Goal: Task Accomplishment & Management: Manage account settings

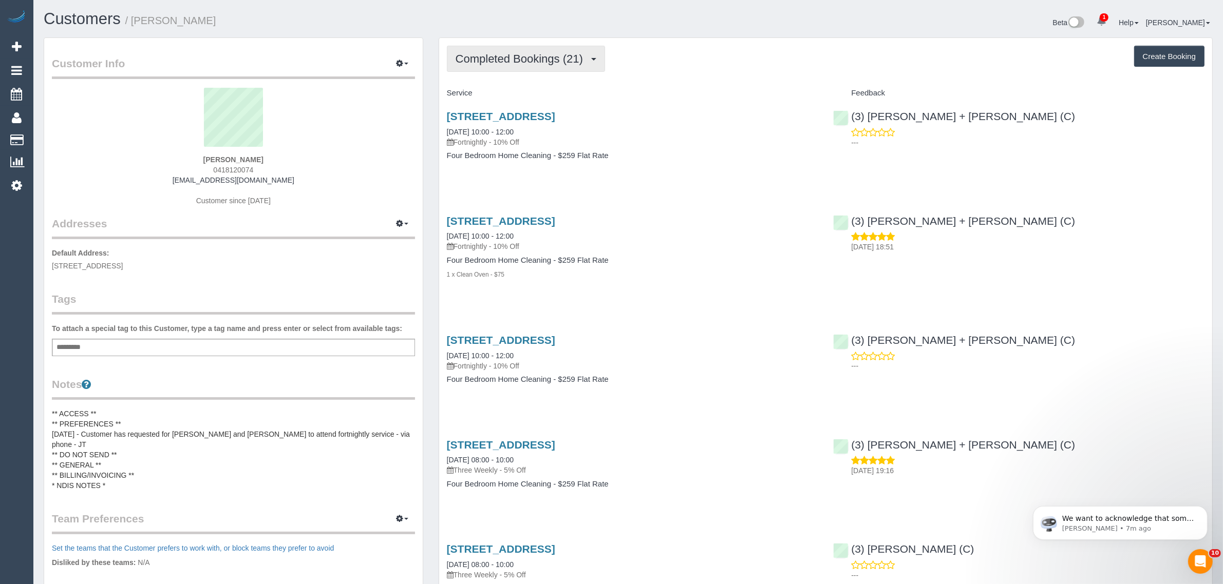
click at [537, 59] on span "Completed Bookings (21)" at bounding box center [522, 58] width 133 height 13
click at [507, 93] on link "Upcoming Bookings (11)" at bounding box center [502, 95] width 111 height 13
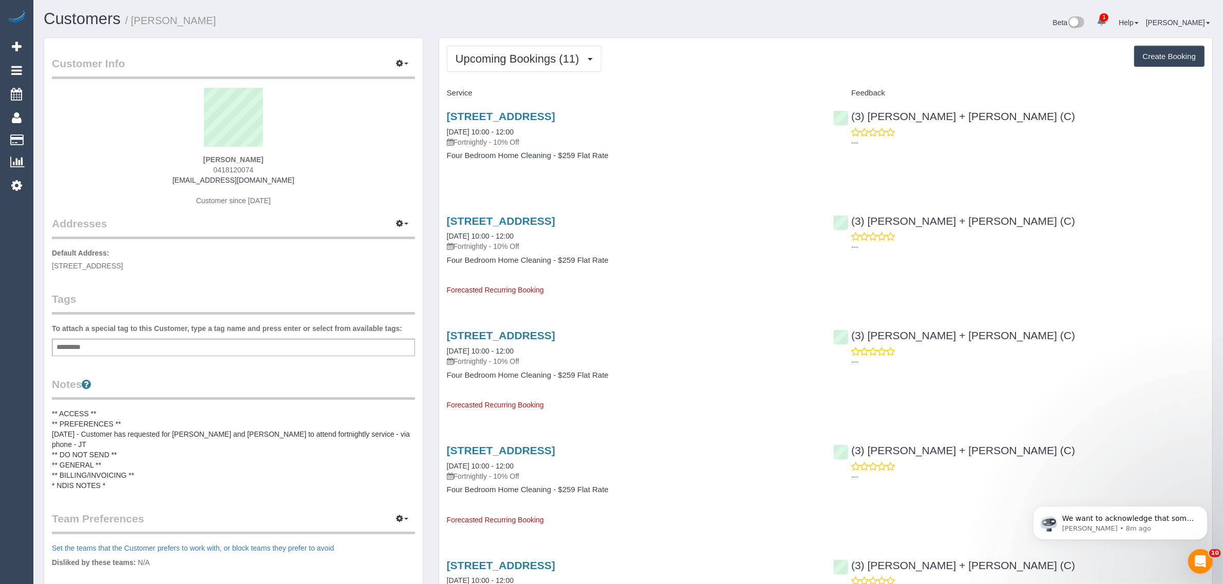
drag, startPoint x: 515, startPoint y: 180, endPoint x: 505, endPoint y: 183, distance: 10.2
click at [515, 180] on div "[STREET_ADDRESS] [DATE] 10:00 - 12:00 Fortnightly - 10% Off Four Bedroom Home C…" at bounding box center [632, 141] width 387 height 79
drag, startPoint x: 443, startPoint y: 235, endPoint x: 481, endPoint y: 230, distance: 37.8
click at [481, 230] on div "[STREET_ADDRESS] [DATE] 10:00 - 12:00 Fortnightly - 10% Off Four Bedroom Home C…" at bounding box center [632, 250] width 387 height 89
copy link "[DATE]"
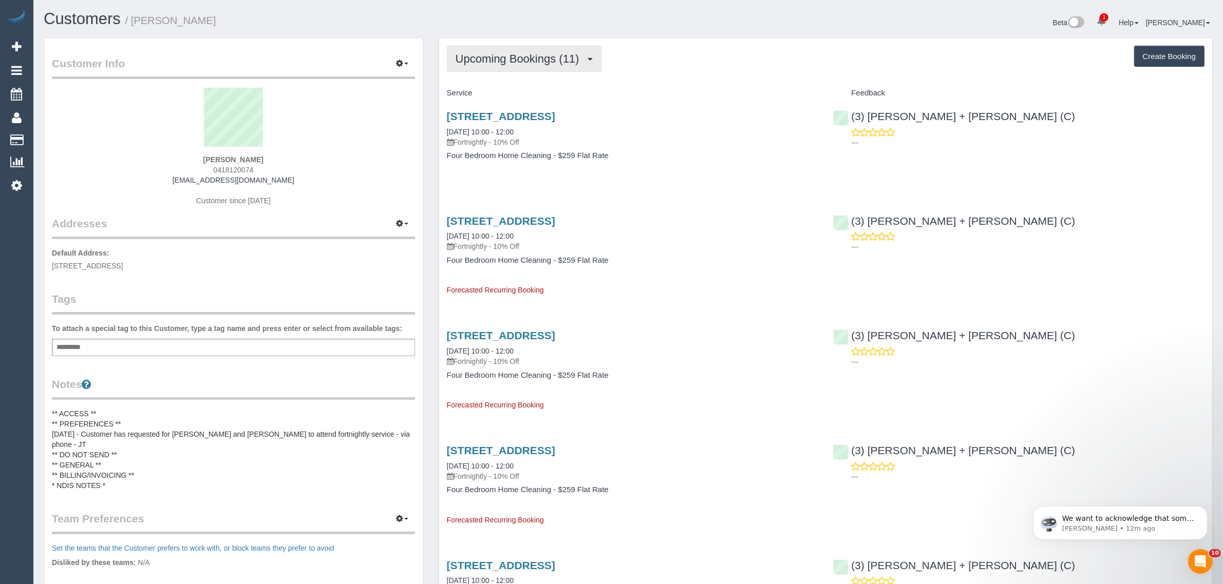
click at [477, 55] on span "Upcoming Bookings (11)" at bounding box center [520, 58] width 129 height 13
click at [470, 90] on link "Upcoming Bookings (11)" at bounding box center [502, 95] width 111 height 13
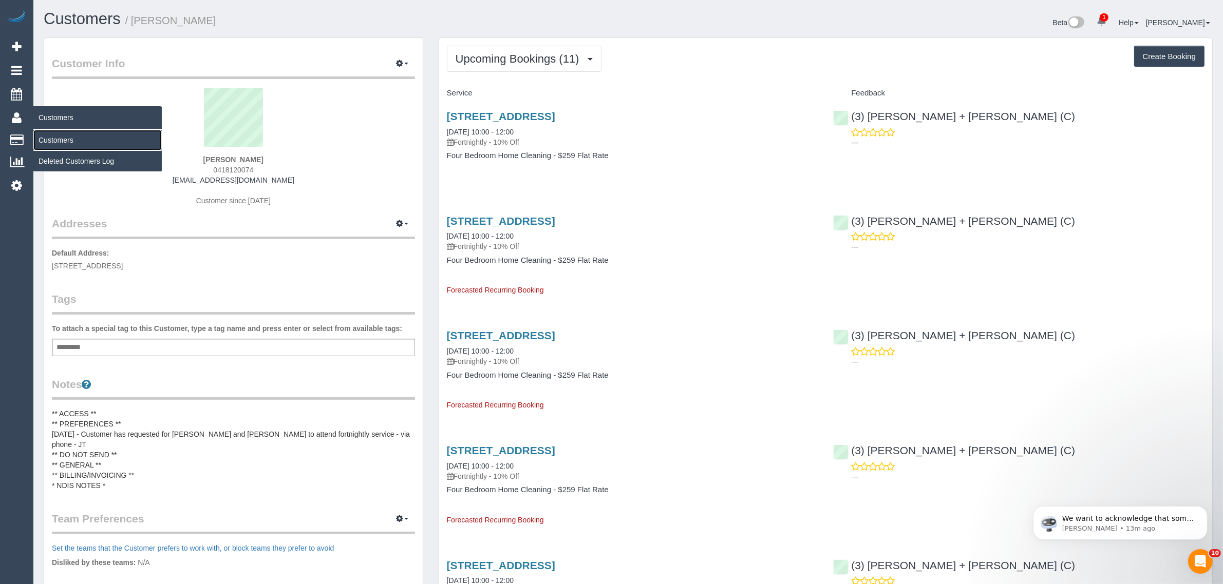
click at [58, 137] on link "Customers" at bounding box center [97, 140] width 128 height 21
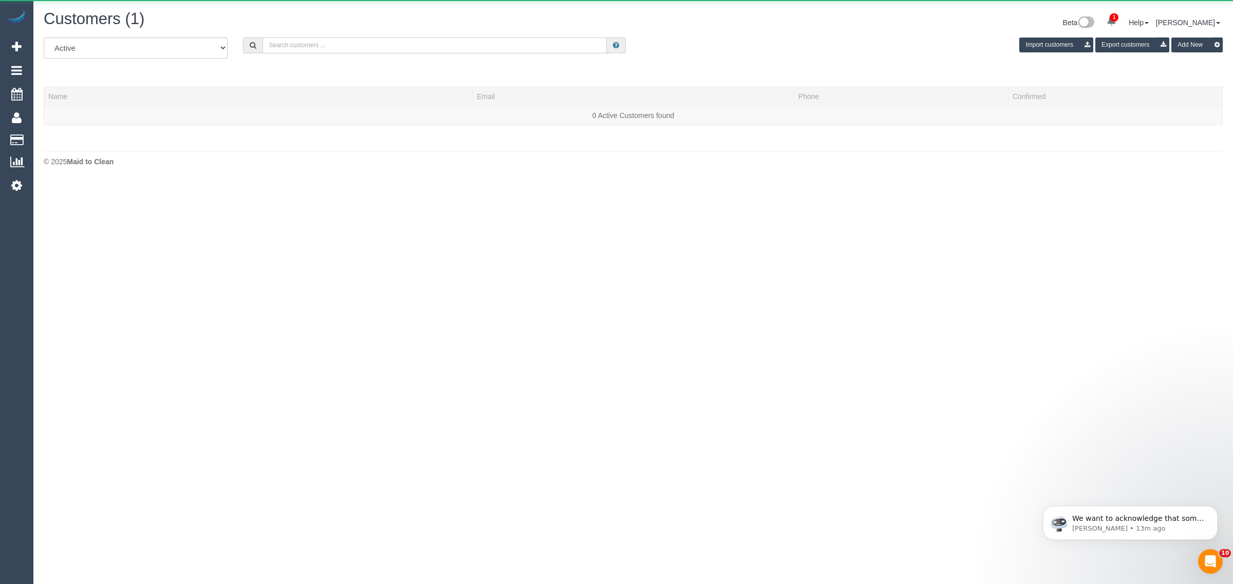
click at [401, 49] on input "text" at bounding box center [434, 45] width 344 height 16
paste input "[PERSON_NAME]"
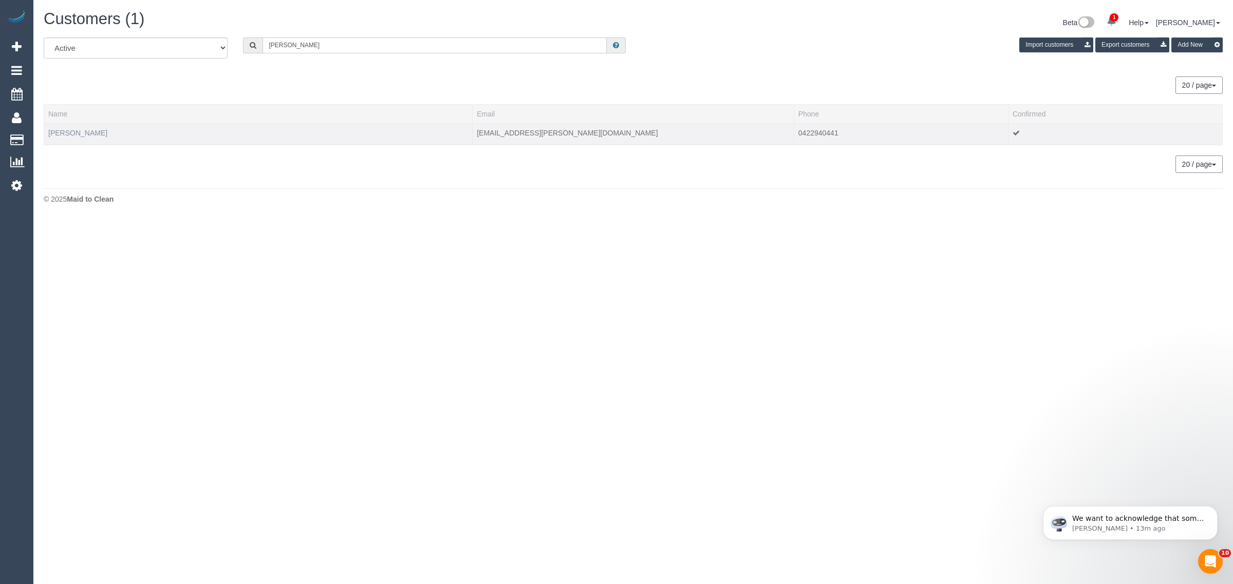
type input "[PERSON_NAME]"
click at [89, 134] on link "[PERSON_NAME]" at bounding box center [77, 133] width 59 height 8
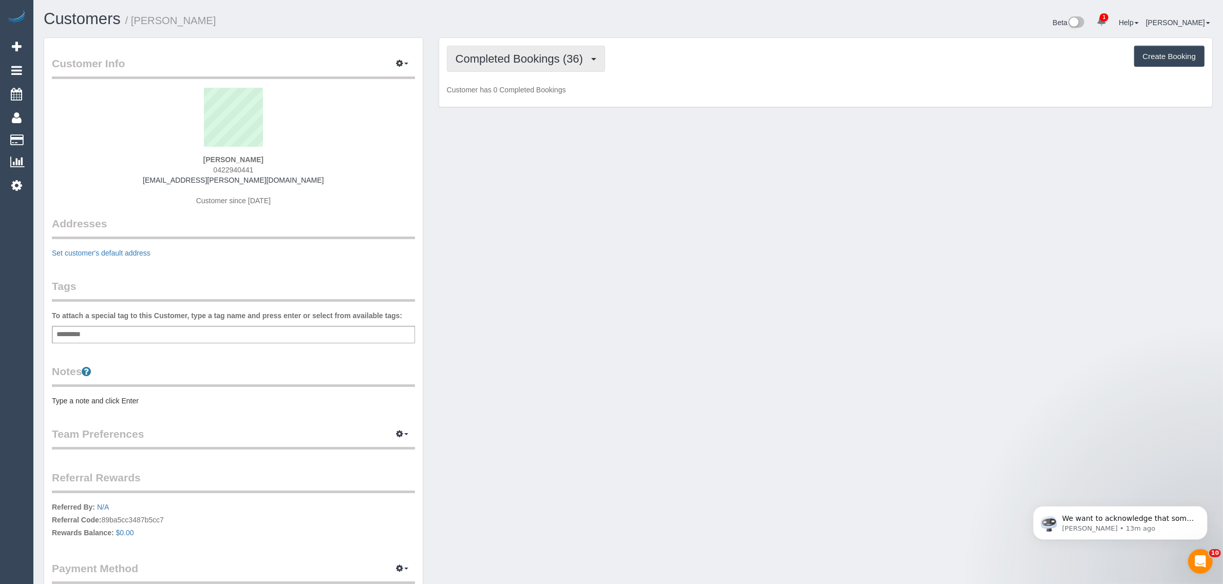
click at [490, 60] on span "Completed Bookings (36)" at bounding box center [522, 58] width 133 height 13
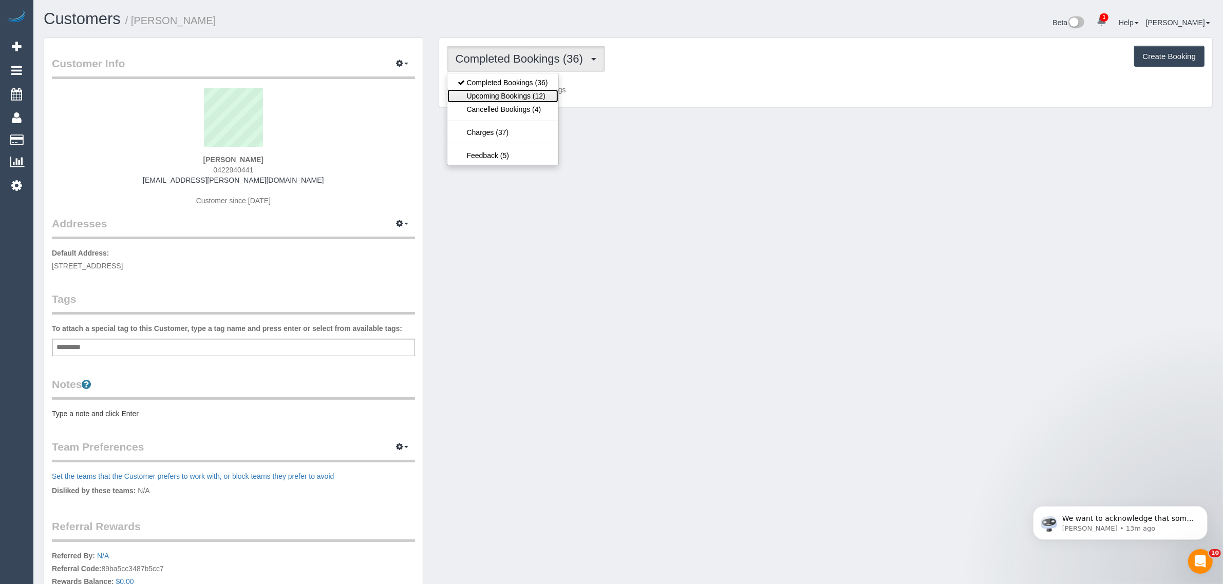
click at [486, 96] on link "Upcoming Bookings (12)" at bounding box center [502, 95] width 111 height 13
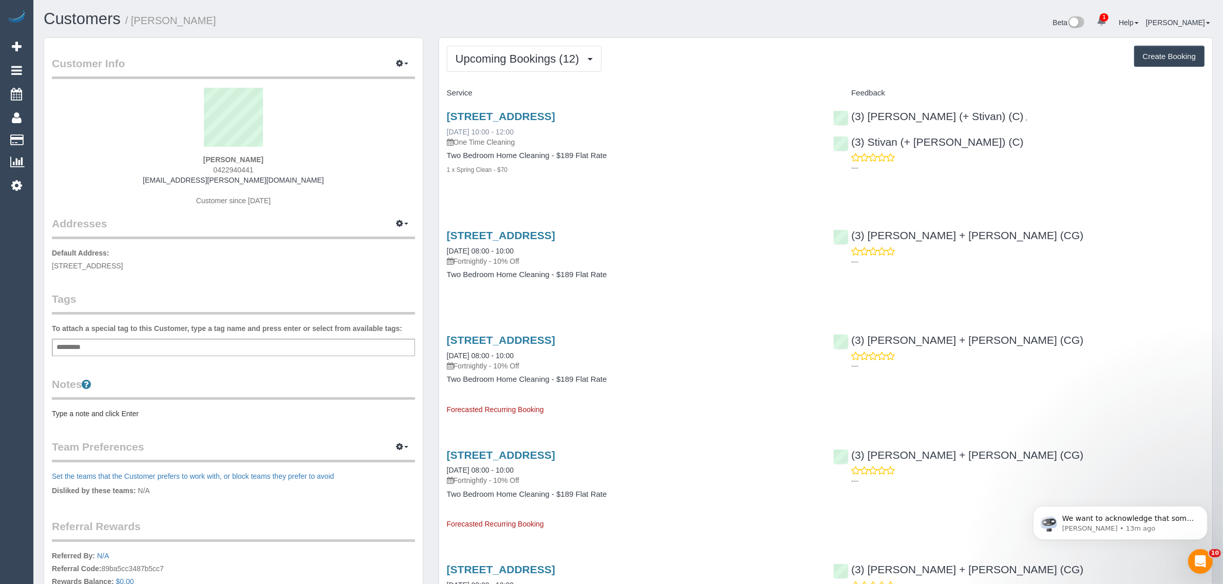
drag, startPoint x: 529, startPoint y: 131, endPoint x: 448, endPoint y: 131, distance: 81.2
click at [448, 131] on div "[STREET_ADDRESS] [DATE] 10:00 - 12:00 One Time Cleaning" at bounding box center [632, 128] width 371 height 37
copy link "[DATE] 10:00 - 12:00"
click at [864, 150] on div "(3) [PERSON_NAME] (+ Stivan) (C) , (3) Stivan (+ [PERSON_NAME]) (C) ---" at bounding box center [1018, 140] width 387 height 76
drag, startPoint x: 1120, startPoint y: 114, endPoint x: 995, endPoint y: 115, distance: 124.8
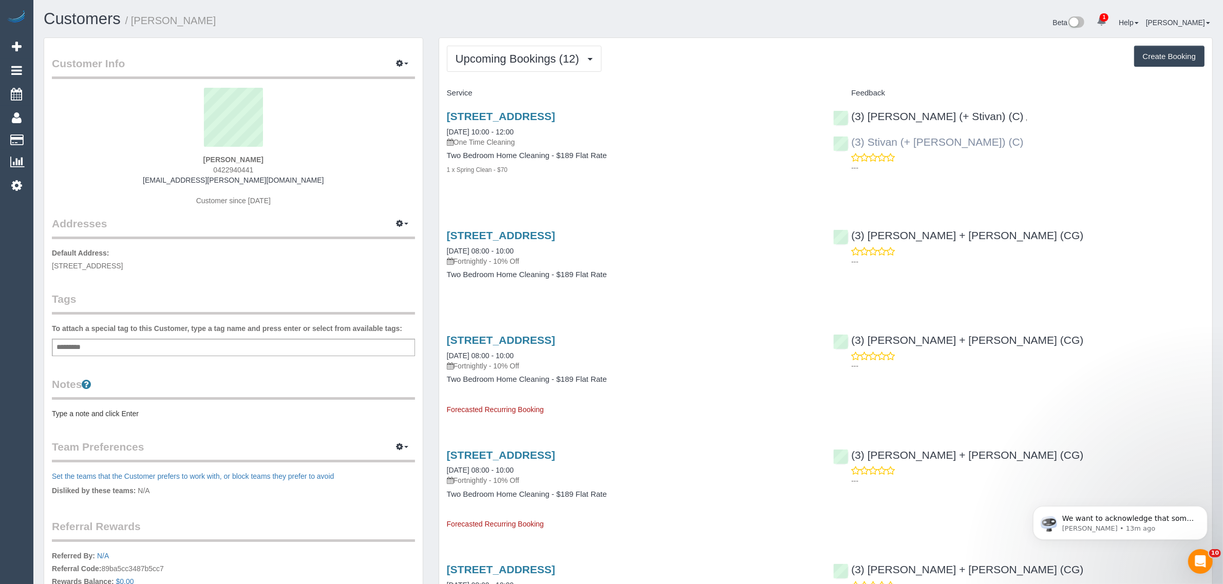
click at [995, 115] on div "(3) [PERSON_NAME] (+ Stivan) (C) , (3) Stivan (+ [PERSON_NAME]) (C) ---" at bounding box center [1018, 140] width 387 height 76
copy link "(3) Stivan (+ [PERSON_NAME]) (C)"
click at [123, 263] on span "[STREET_ADDRESS]" at bounding box center [87, 266] width 71 height 8
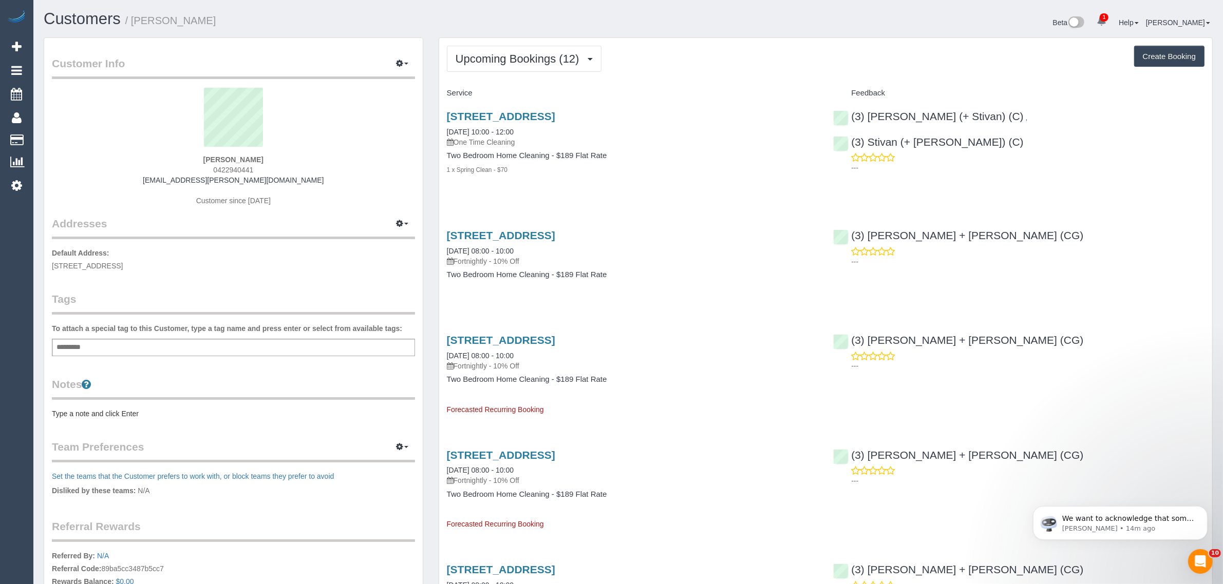
copy span "[GEOGRAPHIC_DATA]"
click at [62, 138] on link "Customers" at bounding box center [97, 140] width 128 height 21
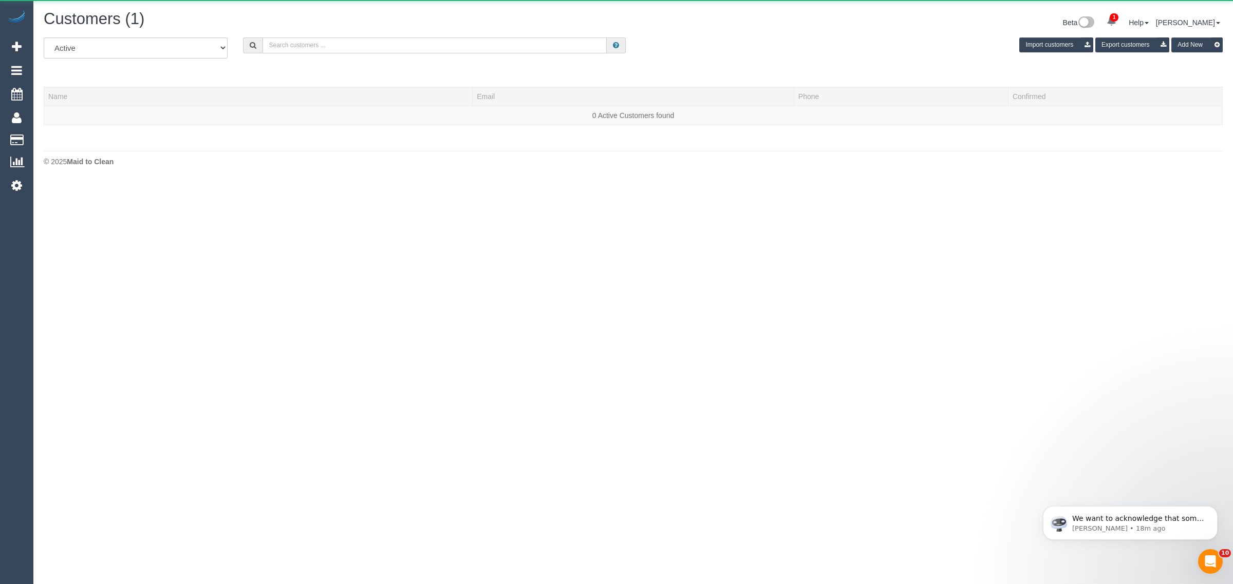
click at [323, 51] on input "text" at bounding box center [434, 45] width 344 height 16
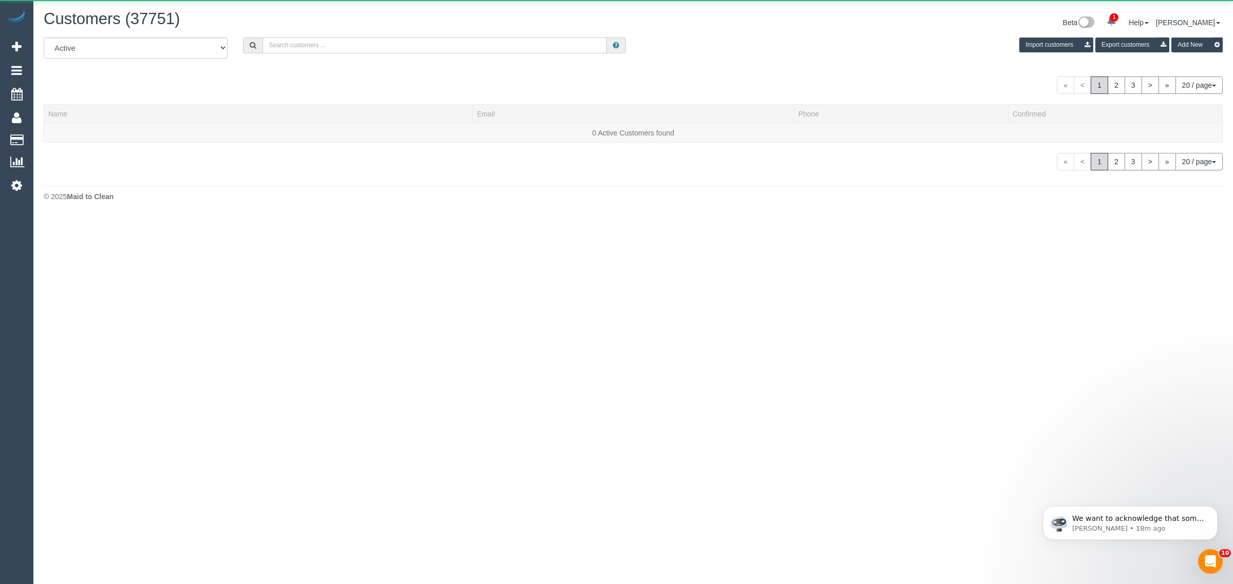
paste input "[PERSON_NAME]"
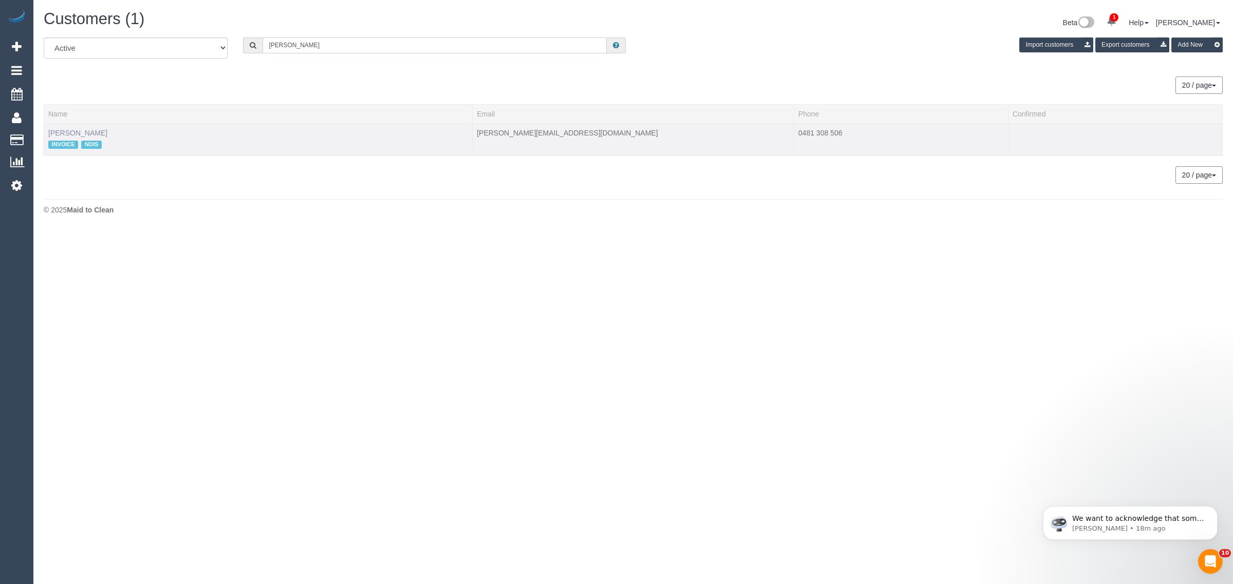
type input "[PERSON_NAME]"
click at [98, 131] on link "[PERSON_NAME]" at bounding box center [77, 133] width 59 height 8
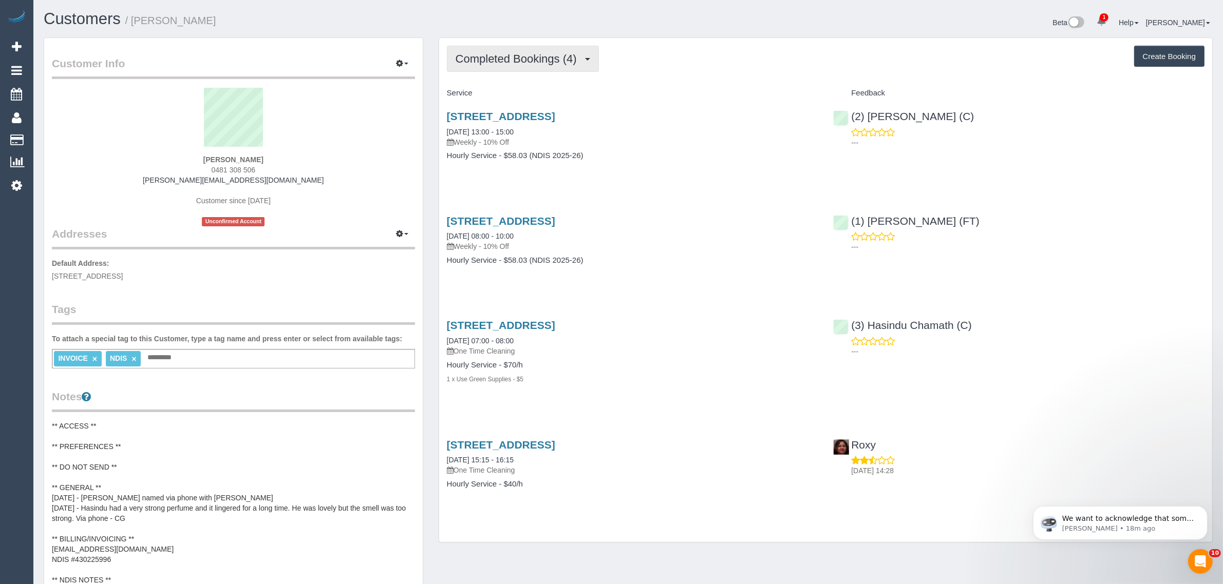
drag, startPoint x: 481, startPoint y: 63, endPoint x: 483, endPoint y: 74, distance: 11.4
click at [482, 63] on span "Completed Bookings (4)" at bounding box center [519, 58] width 126 height 13
click at [476, 101] on link "Upcoming Bookings (12)" at bounding box center [501, 95] width 108 height 13
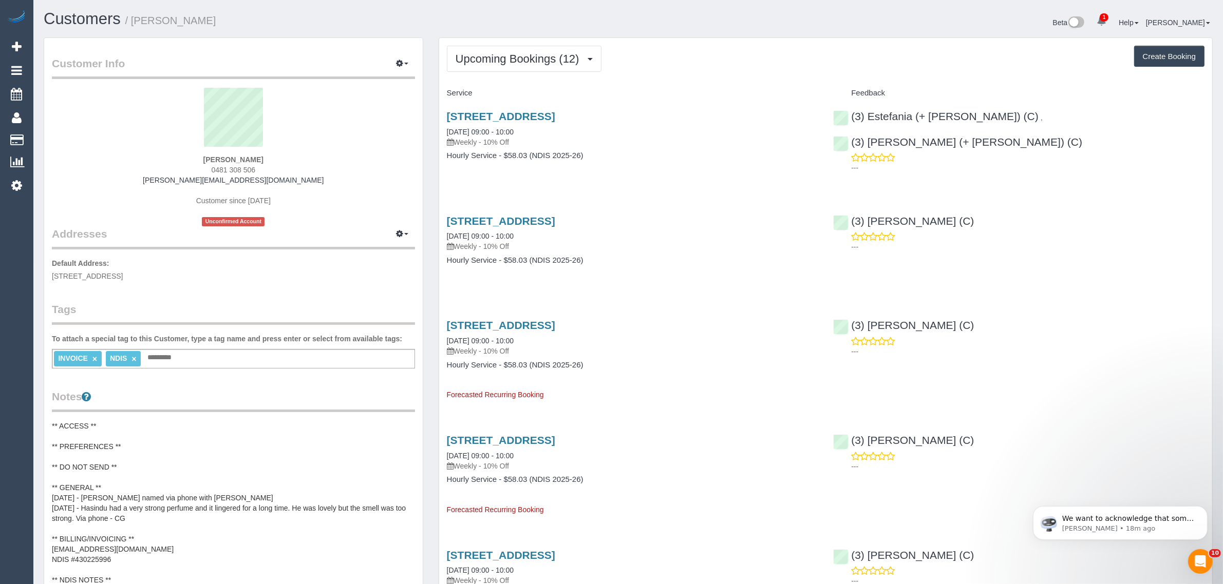
drag, startPoint x: 538, startPoint y: 129, endPoint x: 443, endPoint y: 131, distance: 95.0
click at [443, 131] on div "[STREET_ADDRESS] [DATE] 09:00 - 10:00 Weekly - 10% Off Hourly Service - $58.03 …" at bounding box center [632, 141] width 387 height 79
copy link "[DATE] 09:00 - 10:00"
click at [779, 173] on div "[STREET_ADDRESS] [DATE] 09:00 - 10:00 Weekly - 10% Off Hourly Service - $58.03 …" at bounding box center [632, 141] width 387 height 79
drag, startPoint x: 1160, startPoint y: 120, endPoint x: 1013, endPoint y: 111, distance: 147.2
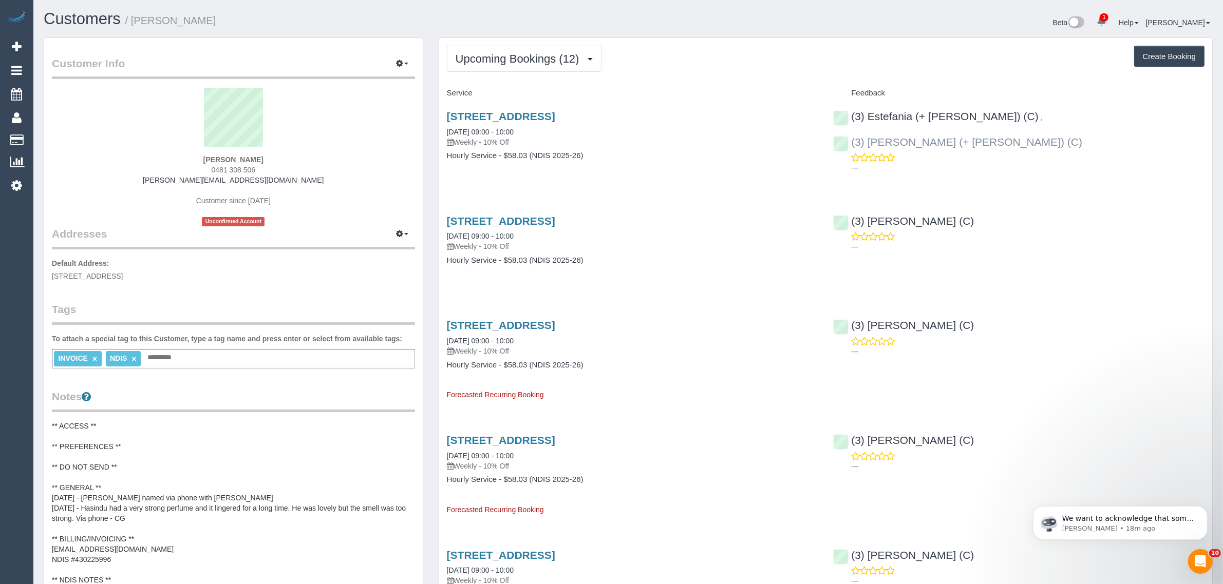
click at [1013, 111] on div "(3) Estefania (+ [PERSON_NAME]) (C) , (3) [PERSON_NAME] (+ [PERSON_NAME]) (C) -…" at bounding box center [1018, 140] width 387 height 76
copy link "(3) [PERSON_NAME] (+ [PERSON_NAME]) (C)"
click at [481, 116] on link "[STREET_ADDRESS]" at bounding box center [501, 116] width 108 height 12
click at [511, 55] on span "Upcoming Bookings (12)" at bounding box center [520, 58] width 129 height 13
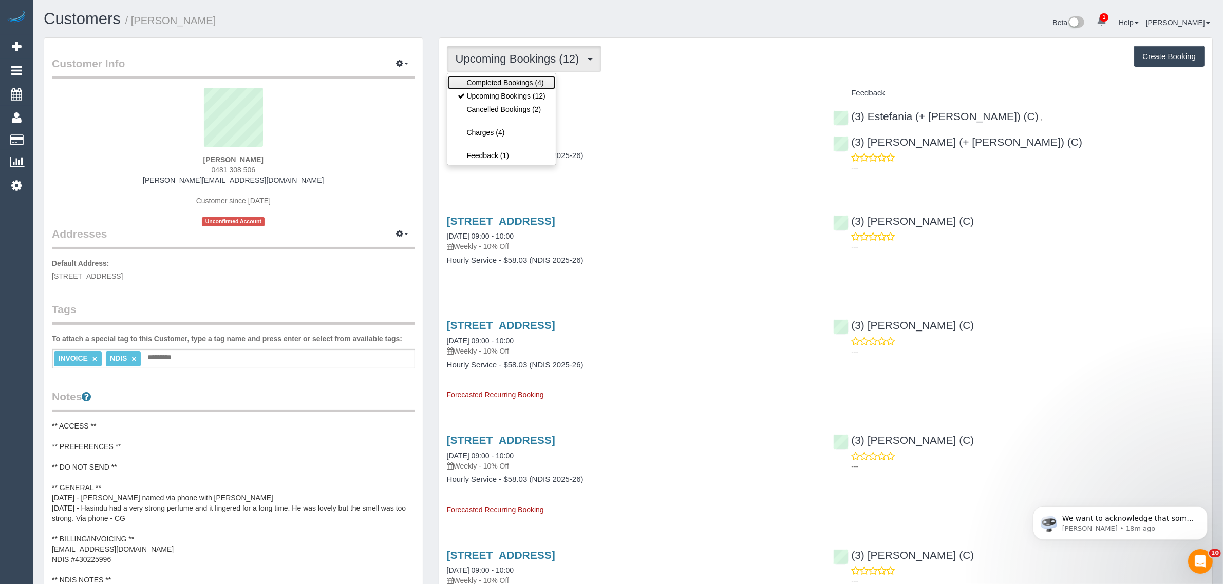
click at [496, 78] on link "Completed Bookings (4)" at bounding box center [501, 82] width 108 height 13
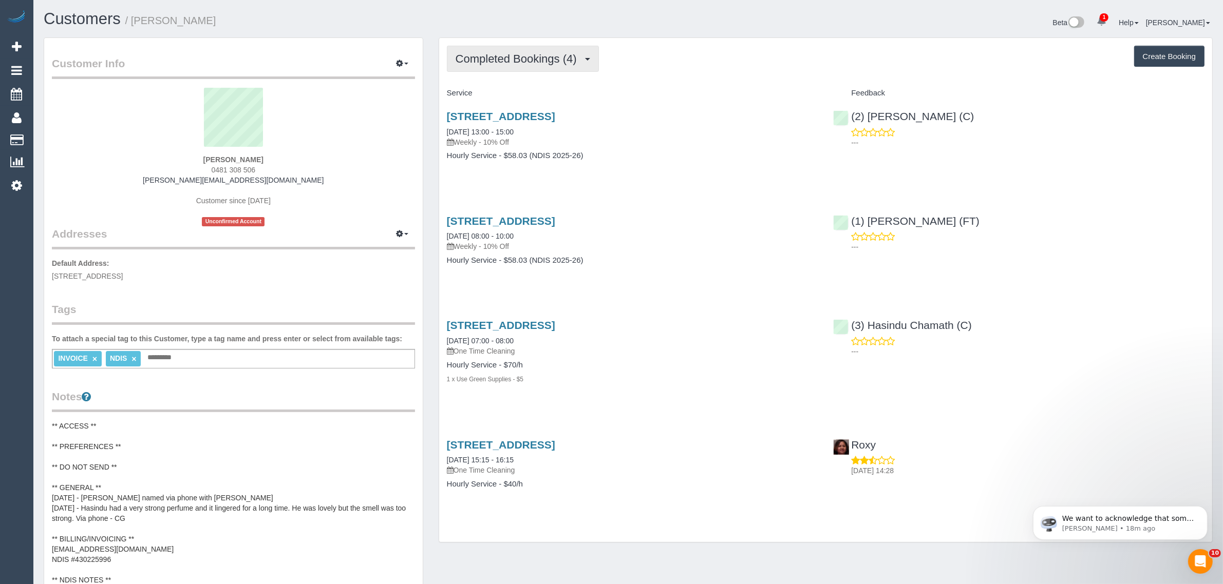
click at [510, 53] on span "Completed Bookings (4)" at bounding box center [519, 58] width 126 height 13
click at [497, 91] on link "Upcoming Bookings (12)" at bounding box center [501, 95] width 108 height 13
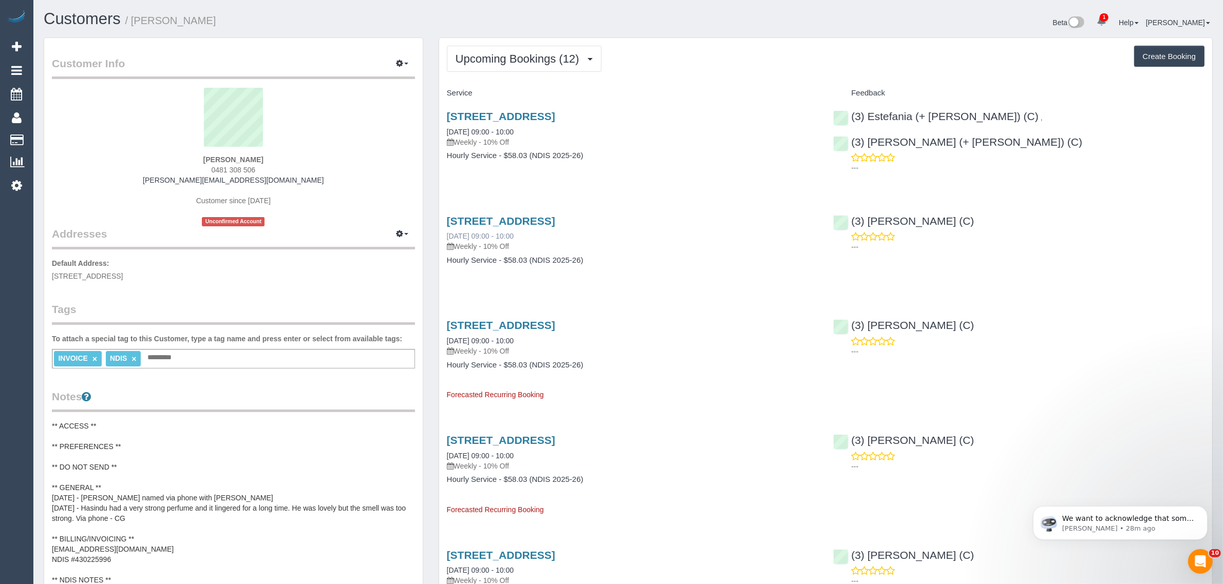
drag, startPoint x: 444, startPoint y: 234, endPoint x: 483, endPoint y: 234, distance: 39.0
click at [483, 234] on div "[STREET_ADDRESS] [DATE] 09:00 - 10:00 Weekly - 10% Off Hourly Service - $58.03 …" at bounding box center [632, 245] width 387 height 79
copy link "[DATE]"
click at [479, 52] on span "Upcoming Bookings (12)" at bounding box center [520, 58] width 129 height 13
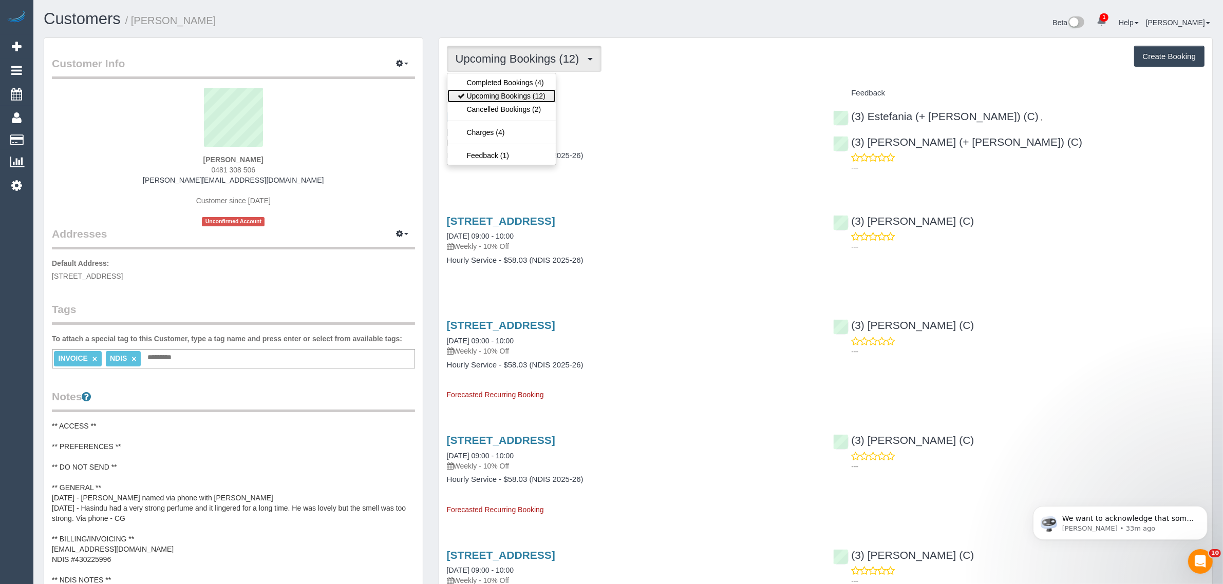
click at [465, 94] on span at bounding box center [462, 96] width 9 height 8
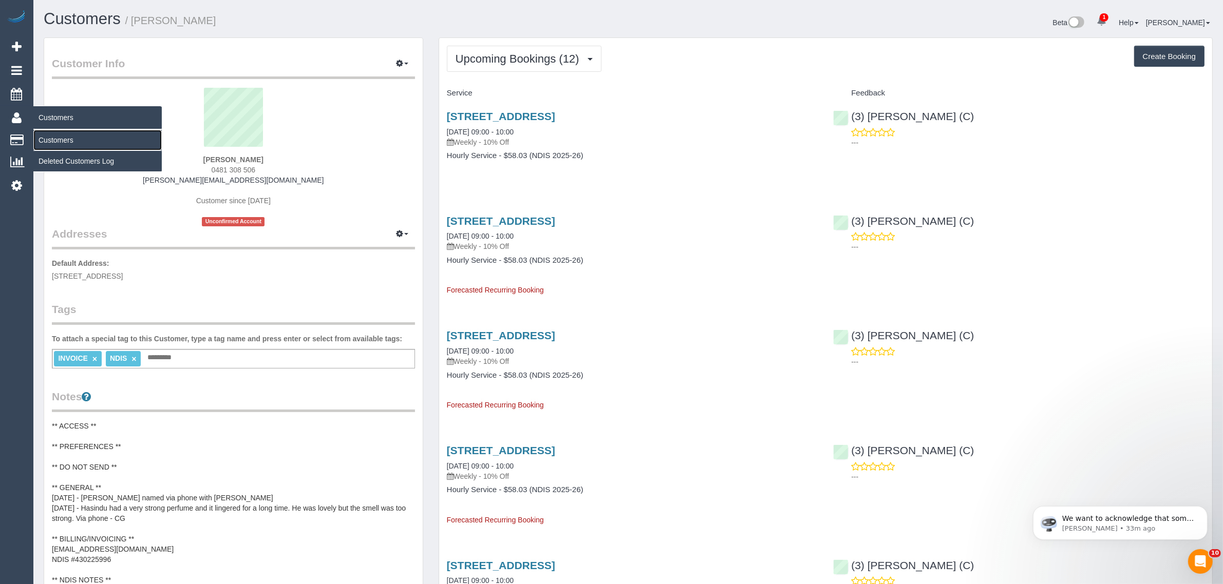
click at [64, 136] on link "Customers" at bounding box center [97, 140] width 128 height 21
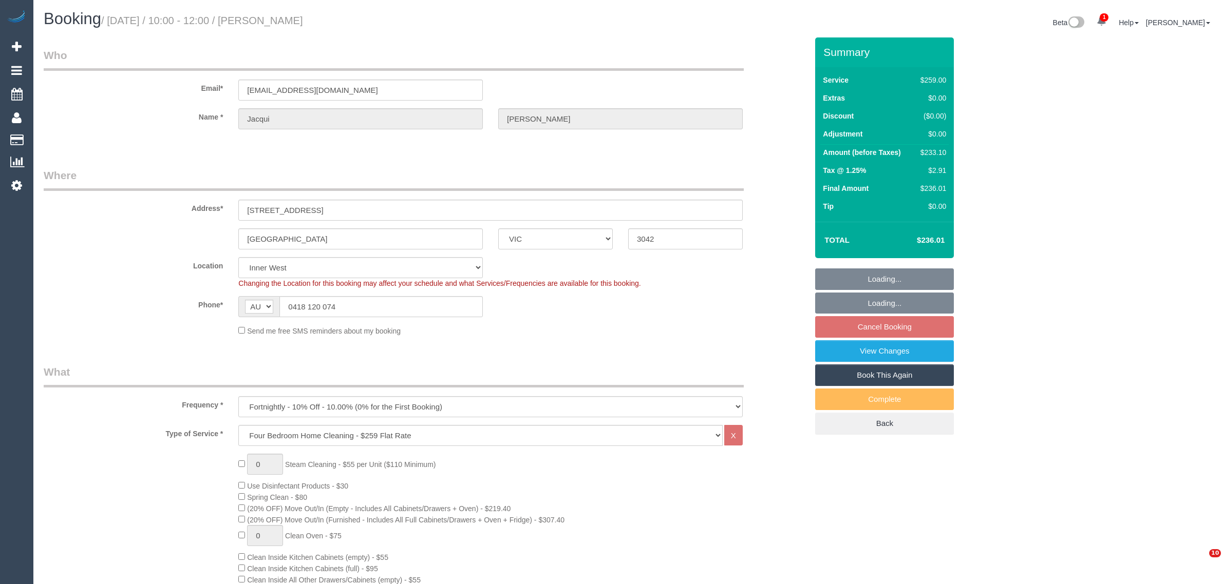
select select "VIC"
select select "number:28"
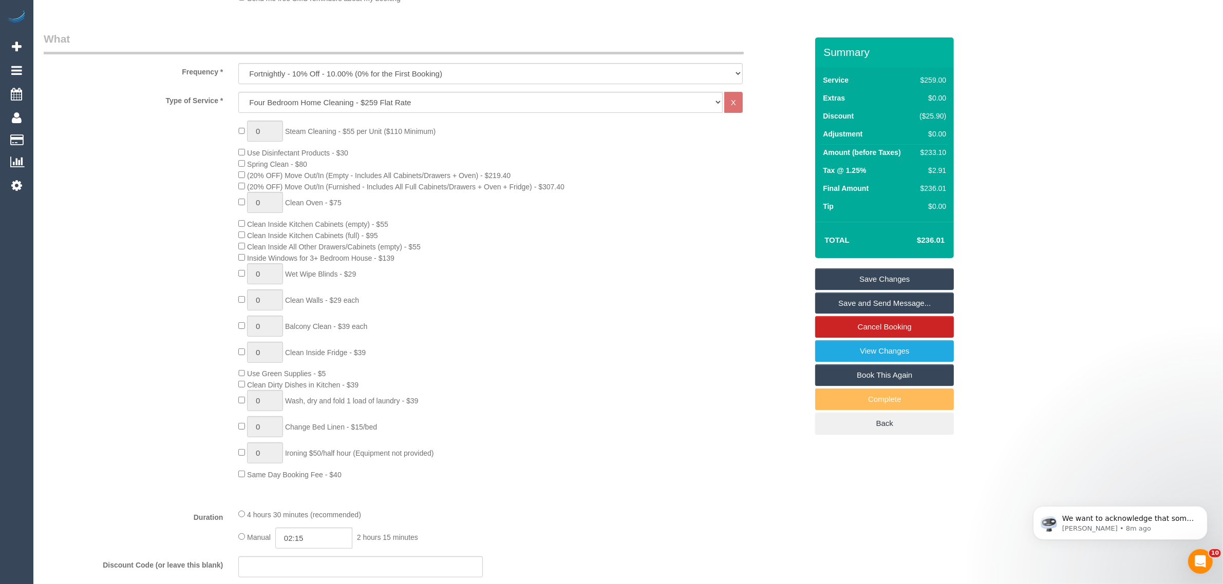
scroll to position [514, 0]
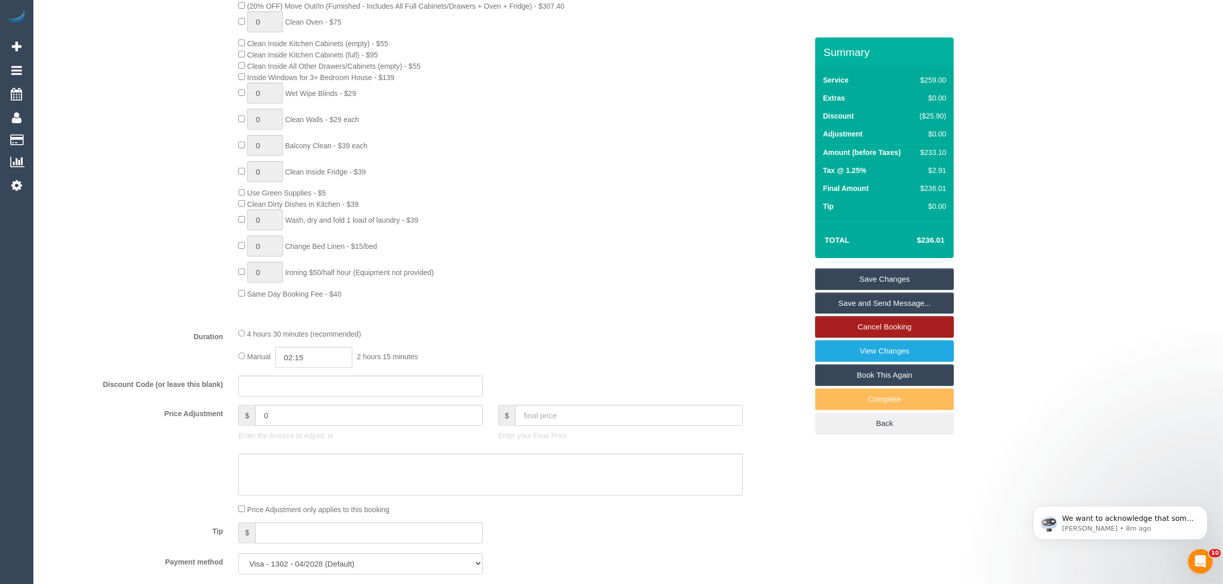
click at [855, 319] on link "Cancel Booking" at bounding box center [884, 327] width 139 height 22
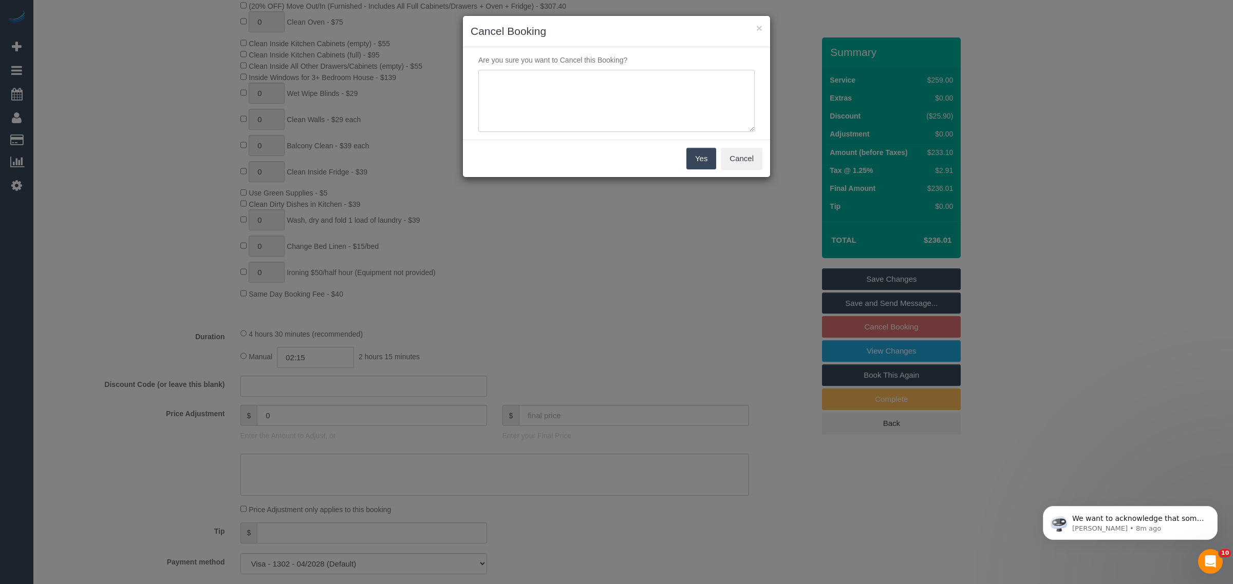
click at [610, 98] on textarea at bounding box center [616, 101] width 276 height 63
type textarea "customer wants to skip via txt - KA"
click at [704, 174] on div "Yes Cancel" at bounding box center [616, 158] width 307 height 37
click at [692, 158] on button "Yes" at bounding box center [701, 159] width 30 height 22
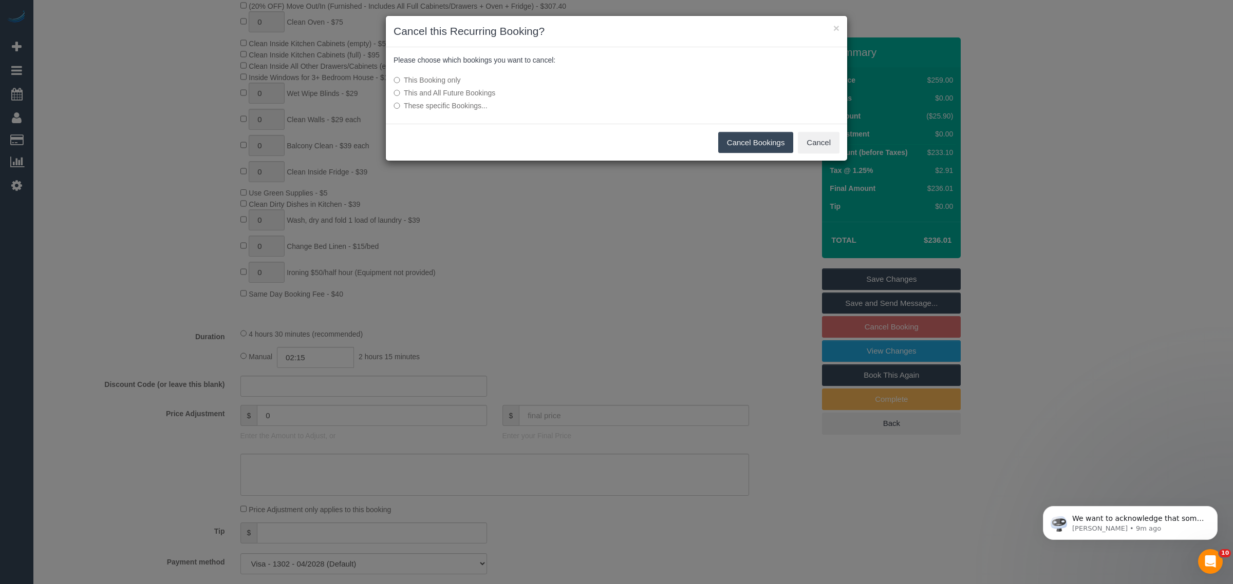
click at [749, 136] on button "Cancel Bookings" at bounding box center [756, 143] width 76 height 22
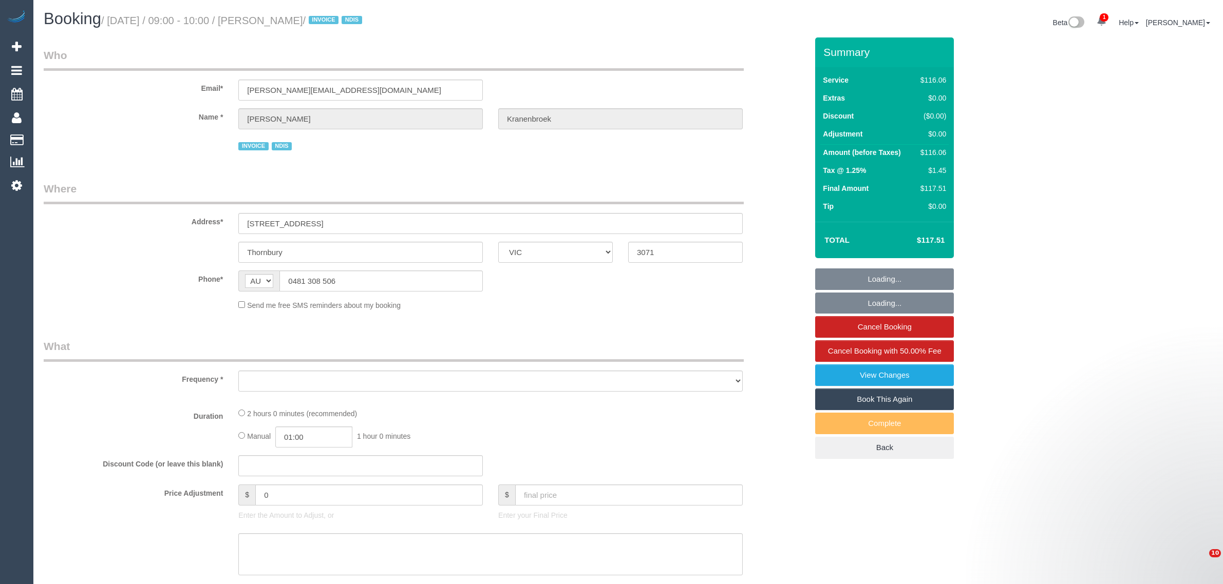
select select "VIC"
select select "object:1684"
select select "number:29"
select select "number:14"
select select "number:19"
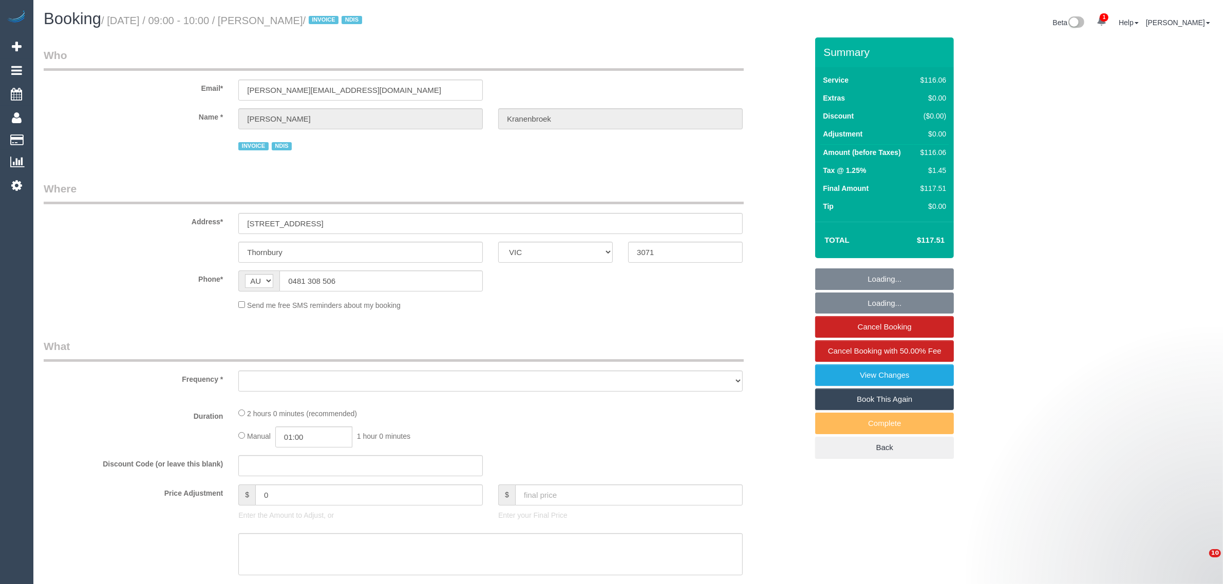
select select "number:23"
select select "number:34"
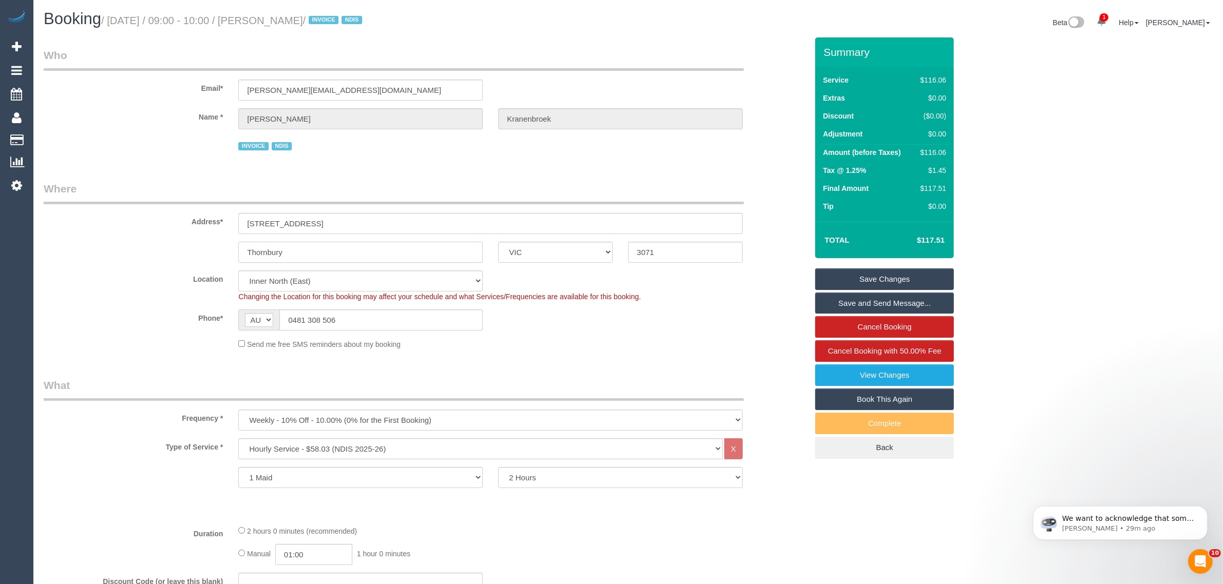
click at [319, 257] on input "Thornbury" at bounding box center [360, 252] width 244 height 21
click at [343, 252] on input "Thornbury" at bounding box center [360, 252] width 244 height 21
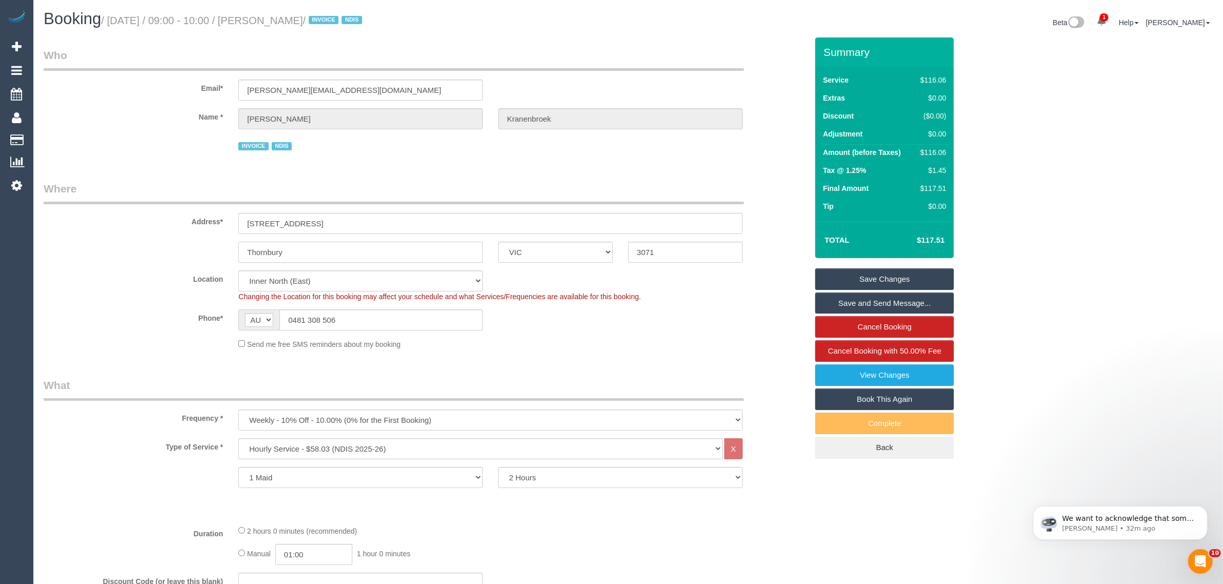
click at [343, 252] on input "Thornbury" at bounding box center [360, 252] width 244 height 21
click at [886, 326] on link "Cancel Booking" at bounding box center [884, 327] width 139 height 22
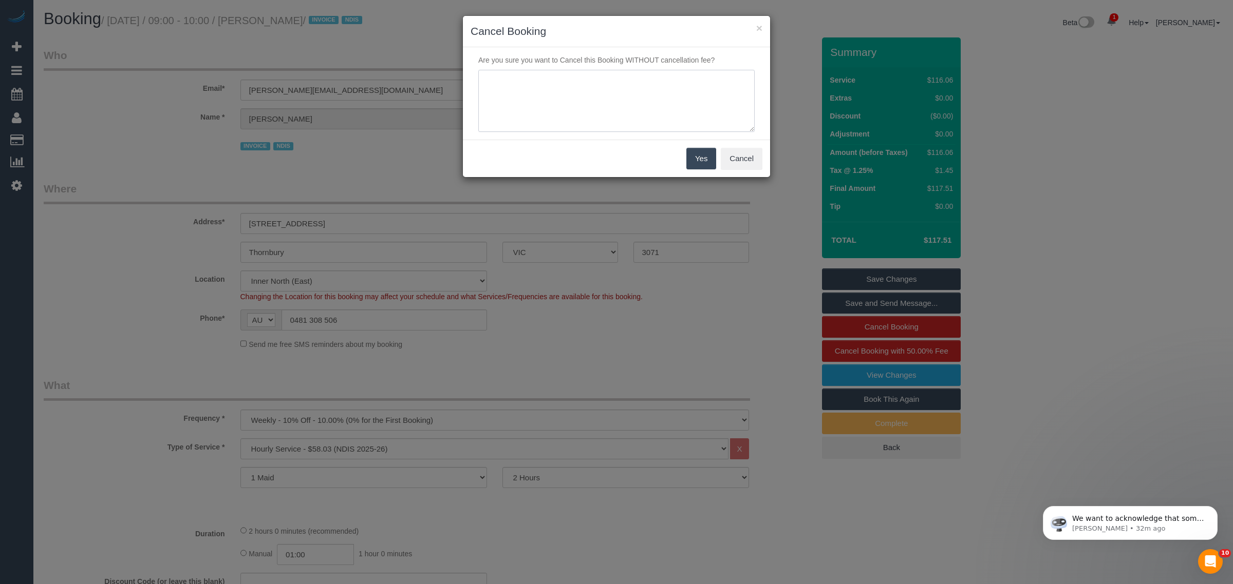
click at [557, 121] on textarea at bounding box center [616, 101] width 276 height 63
type textarea "customer decided to skip via txt - KA"
click at [700, 152] on button "Yes" at bounding box center [701, 159] width 30 height 22
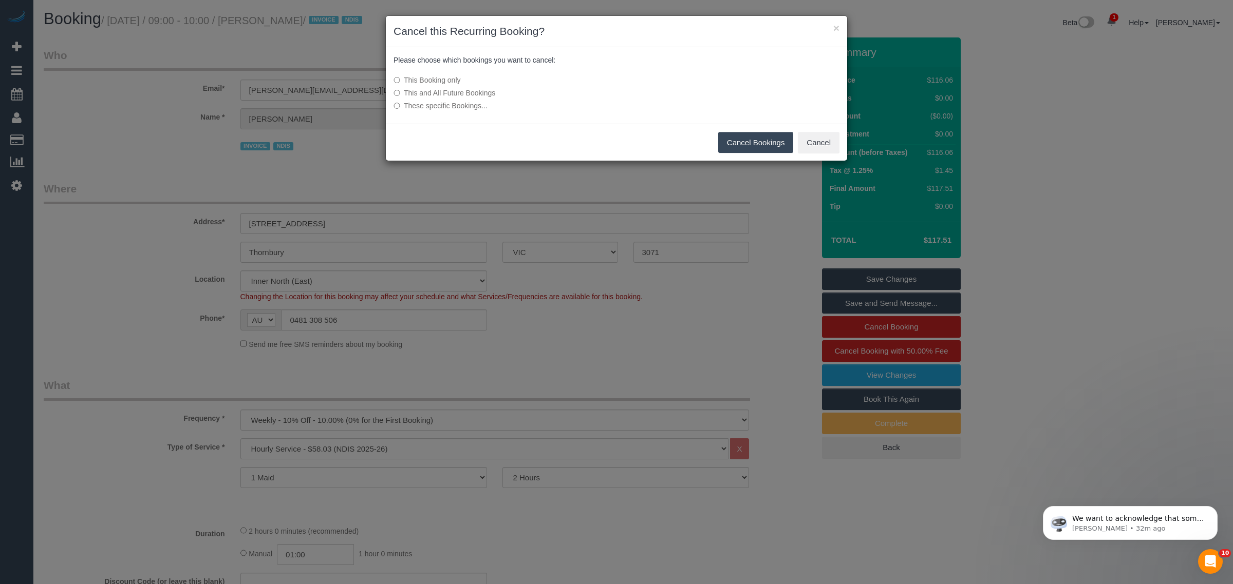
click at [746, 146] on button "Cancel Bookings" at bounding box center [756, 143] width 76 height 22
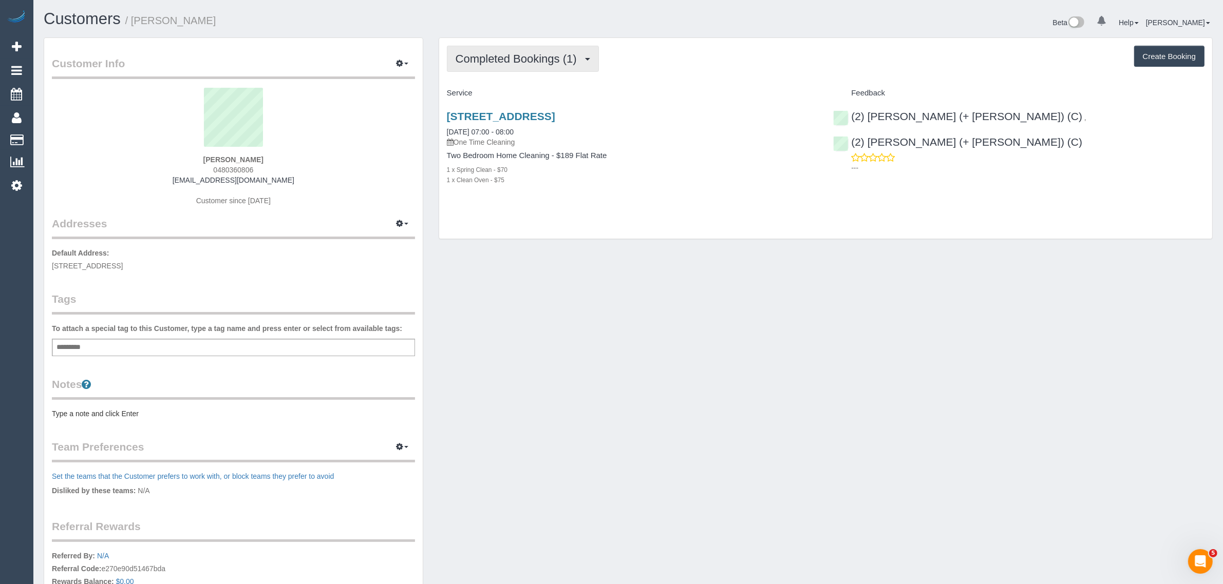
click at [535, 60] on span "Completed Bookings (1)" at bounding box center [519, 58] width 126 height 13
click at [512, 93] on link "Upcoming Bookings (12)" at bounding box center [501, 95] width 108 height 13
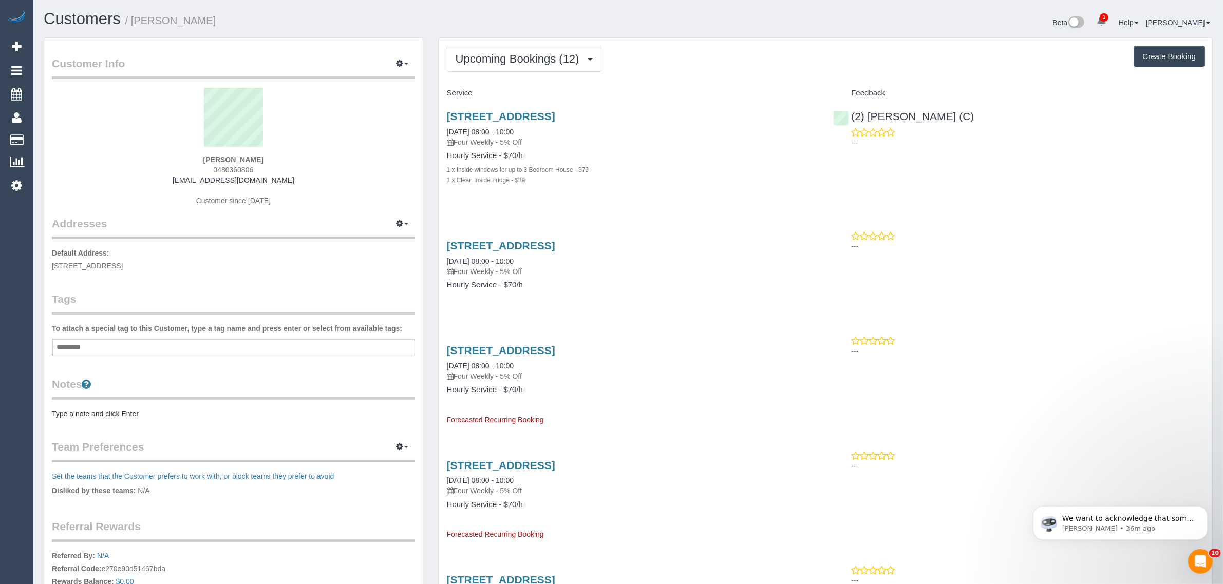
click at [218, 170] on span "0480360806" at bounding box center [233, 170] width 40 height 8
copy div "0480360806"
